Goal: Task Accomplishment & Management: Use online tool/utility

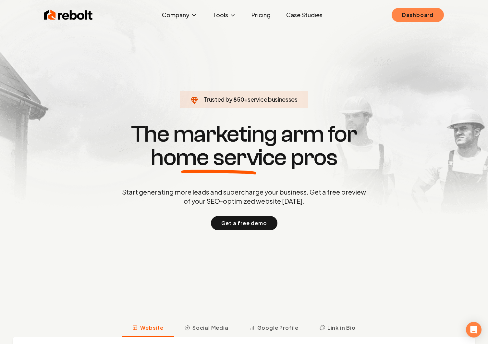
click at [420, 18] on link "Dashboard" at bounding box center [418, 15] width 52 height 14
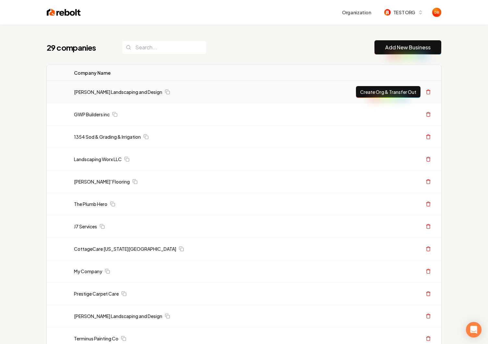
click at [115, 98] on td "[PERSON_NAME] Landscaping and Design" at bounding box center [177, 92] width 216 height 22
click at [116, 89] on link "[PERSON_NAME] Landscaping and Design" at bounding box center [118, 92] width 88 height 6
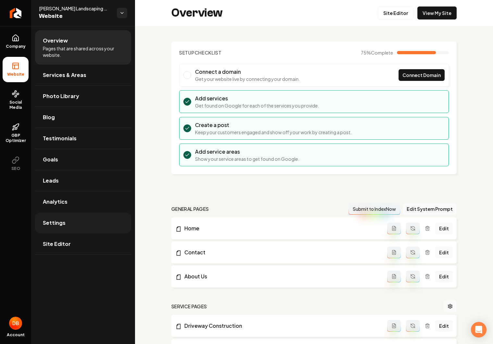
click at [75, 225] on link "Settings" at bounding box center [83, 222] width 96 height 21
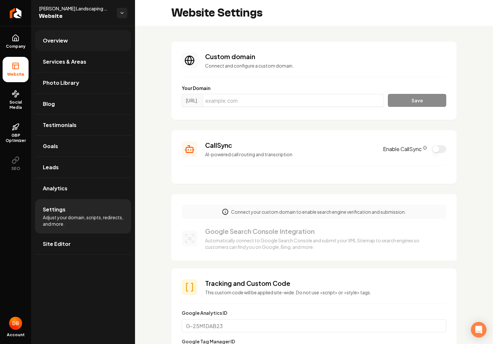
click at [81, 47] on link "Overview" at bounding box center [83, 40] width 96 height 21
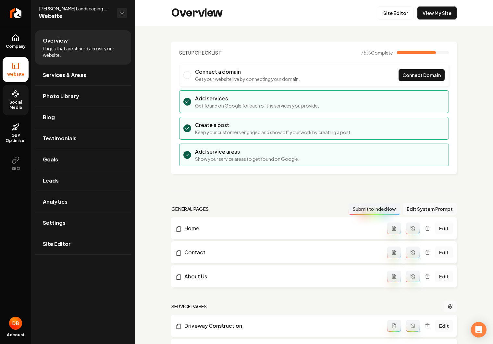
click at [23, 94] on link "Social Media" at bounding box center [16, 100] width 26 height 30
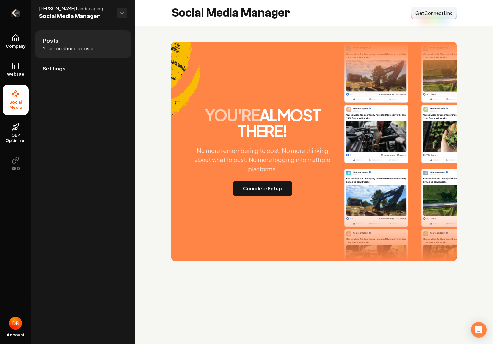
click at [13, 16] on link "Return to dashboard" at bounding box center [15, 13] width 31 height 26
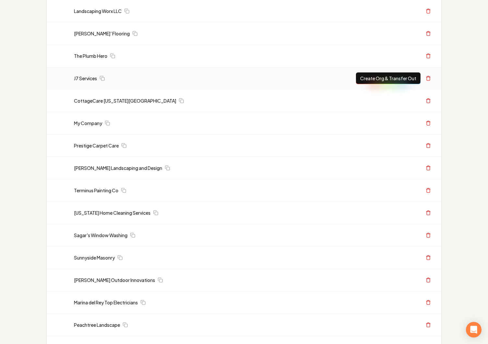
scroll to position [184, 0]
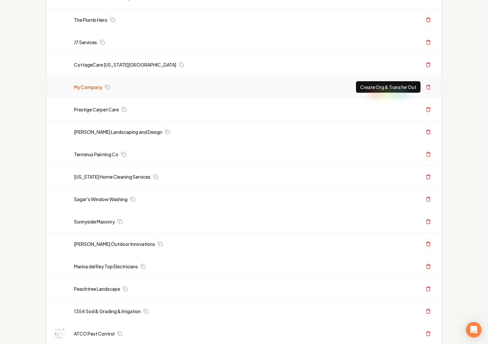
click at [88, 87] on link "My Company" at bounding box center [88, 87] width 28 height 6
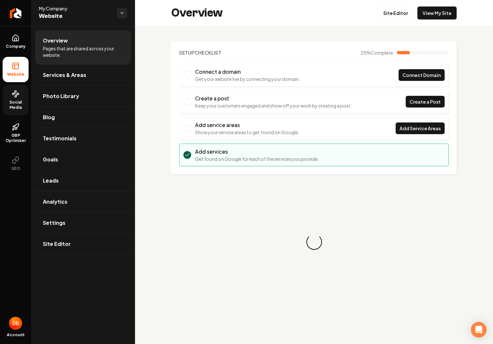
click at [15, 104] on span "Social Media" at bounding box center [16, 105] width 26 height 10
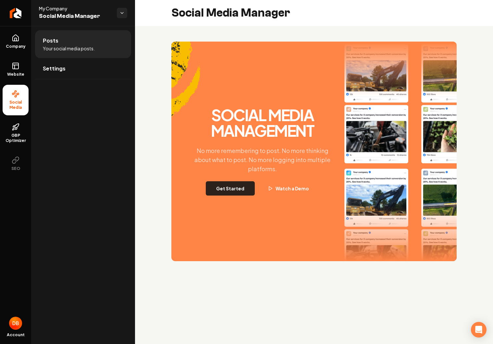
click at [235, 187] on button "Get Started" at bounding box center [230, 188] width 49 height 14
